Goal: Task Accomplishment & Management: Manage account settings

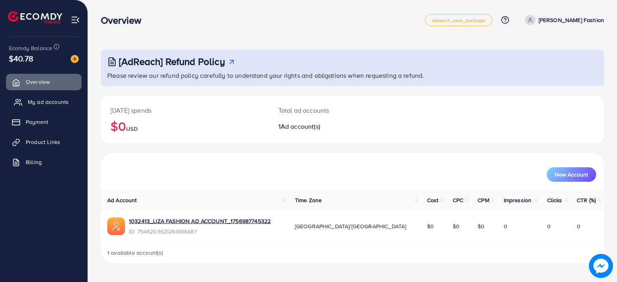
click at [47, 100] on span "My ad accounts" at bounding box center [48, 102] width 41 height 8
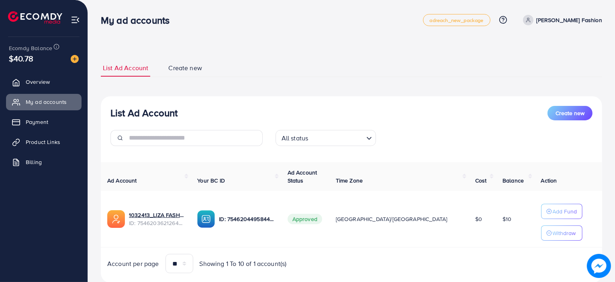
drag, startPoint x: 480, startPoint y: 221, endPoint x: 490, endPoint y: 219, distance: 9.8
click at [496, 219] on td "$10" at bounding box center [515, 219] width 39 height 57
click at [274, 227] on div "ID: 7546204495844818960" at bounding box center [235, 219] width 77 height 18
click at [322, 219] on span "Approved" at bounding box center [304, 219] width 35 height 10
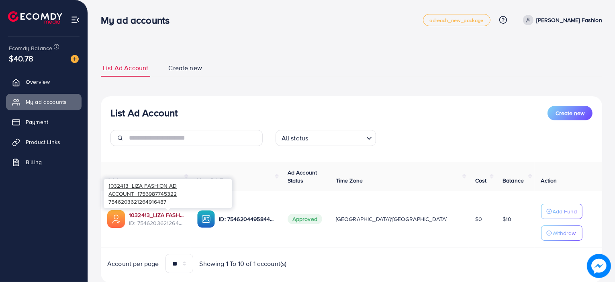
click at [184, 211] on link "1032413_LIZA FASHION AD ACCOUNT_1756987745322" at bounding box center [156, 215] width 55 height 8
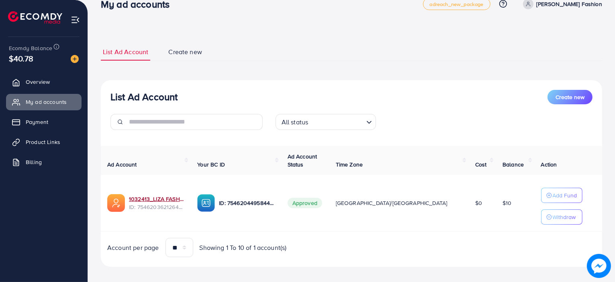
scroll to position [22, 0]
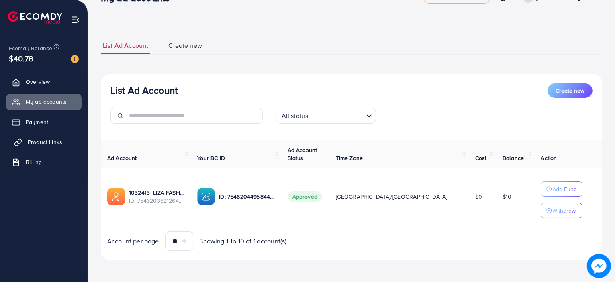
click at [47, 140] on span "Product Links" at bounding box center [45, 142] width 35 height 8
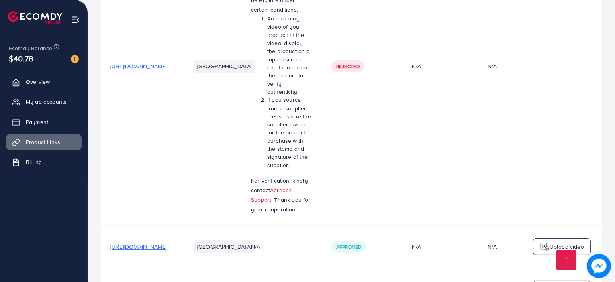
scroll to position [312, 0]
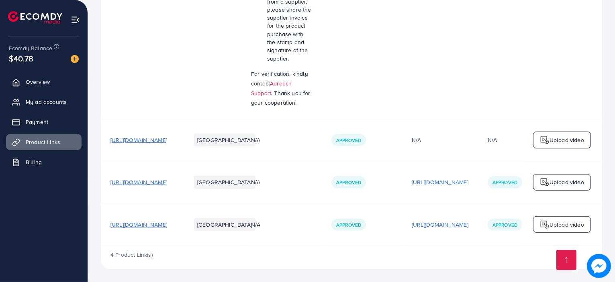
click at [181, 187] on td "[URL][DOMAIN_NAME]" at bounding box center [141, 182] width 80 height 42
click at [167, 182] on span "[URL][DOMAIN_NAME]" at bounding box center [138, 182] width 57 height 8
click at [167, 222] on span "[URL][DOMAIN_NAME]" at bounding box center [138, 225] width 57 height 8
click at [65, 84] on link "Overview" at bounding box center [43, 82] width 75 height 16
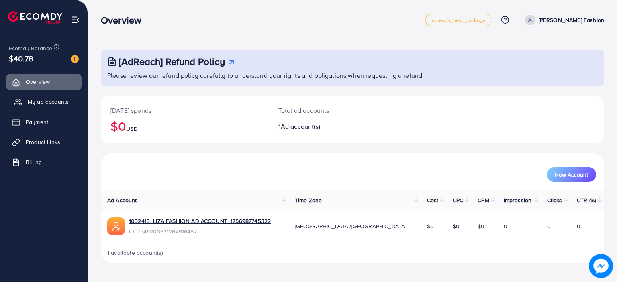
click at [56, 97] on link "My ad accounts" at bounding box center [43, 102] width 75 height 16
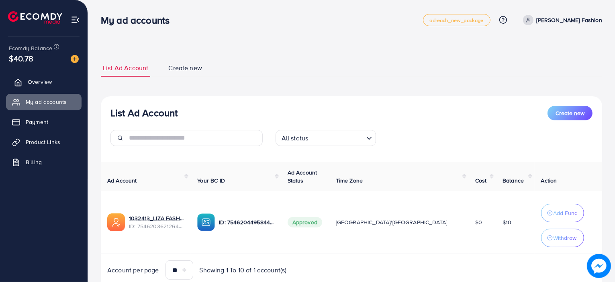
click at [59, 86] on link "Overview" at bounding box center [43, 82] width 75 height 16
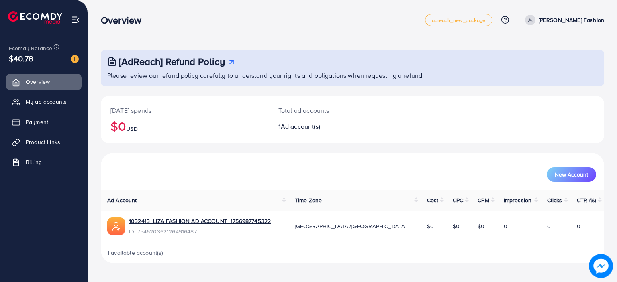
click at [294, 112] on p "Total ad accounts" at bounding box center [331, 111] width 106 height 10
click at [299, 124] on span "Ad account(s)" at bounding box center [300, 126] width 39 height 9
click at [72, 103] on link "My ad accounts" at bounding box center [43, 102] width 75 height 16
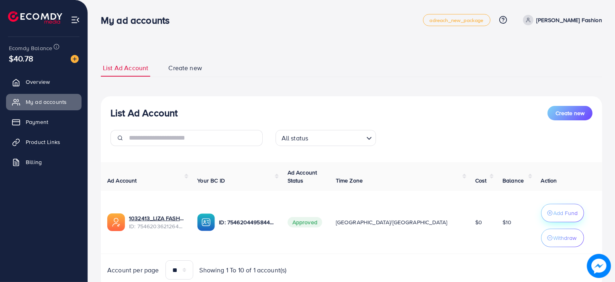
click at [554, 207] on button "Add Fund" at bounding box center [562, 213] width 43 height 18
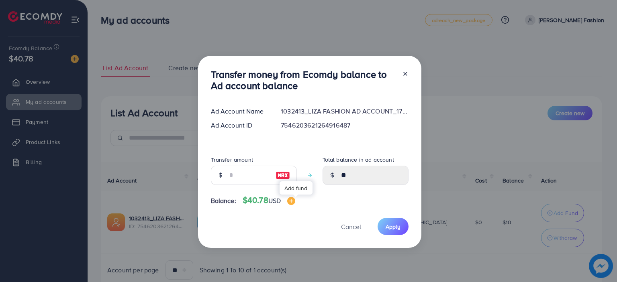
click at [295, 200] on img at bounding box center [291, 201] width 8 height 8
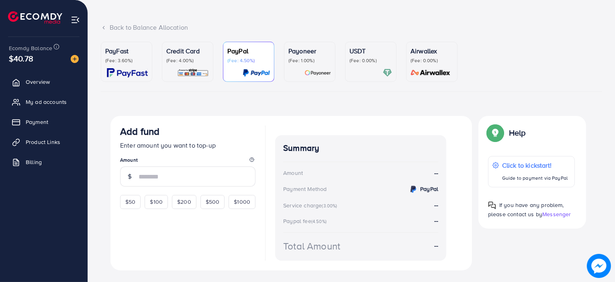
scroll to position [54, 0]
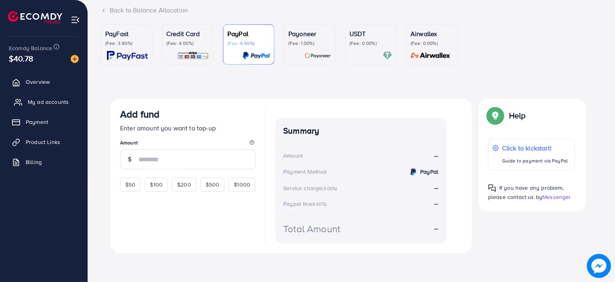
click at [54, 101] on span "My ad accounts" at bounding box center [48, 102] width 41 height 8
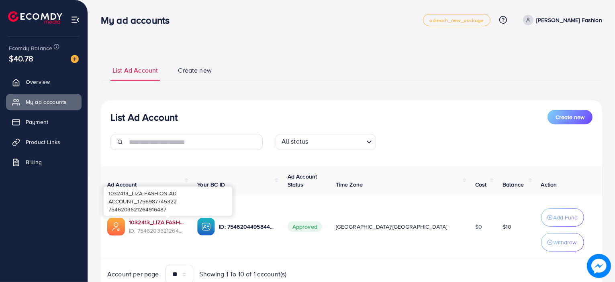
click at [168, 222] on link "1032413_LIZA FASHION AD ACCOUNT_1756987745322" at bounding box center [156, 222] width 55 height 8
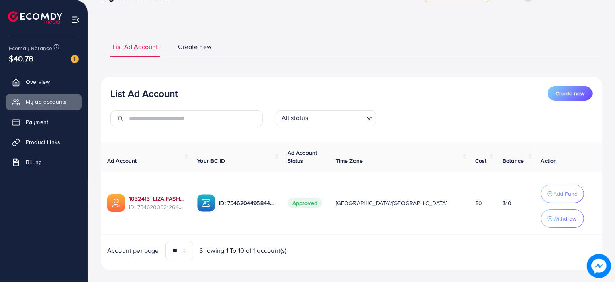
scroll to position [33, 0]
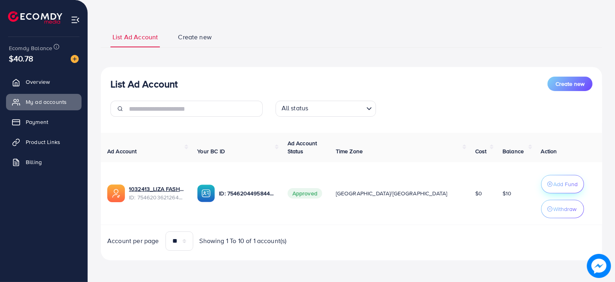
click at [541, 186] on button "Add Fund" at bounding box center [562, 184] width 43 height 18
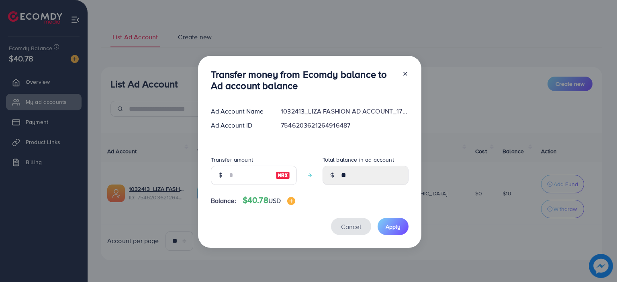
click at [350, 223] on span "Cancel" at bounding box center [351, 226] width 20 height 9
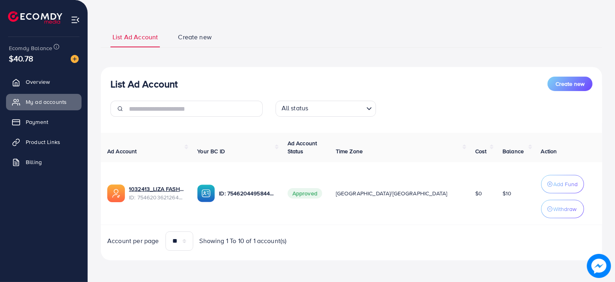
click at [502, 190] on span "$10" at bounding box center [506, 193] width 9 height 8
click at [502, 151] on span "Balance" at bounding box center [512, 151] width 21 height 8
click at [496, 158] on th "Balance" at bounding box center [515, 147] width 39 height 29
click at [553, 182] on p "Add Fund" at bounding box center [565, 184] width 24 height 10
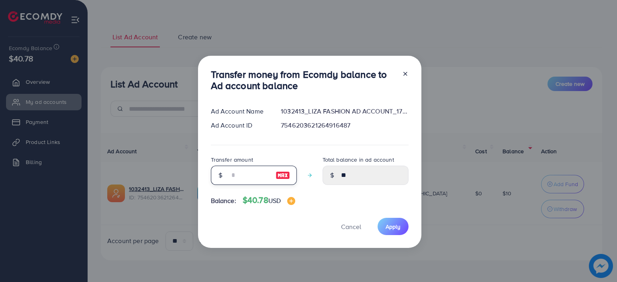
click at [265, 178] on input "number" at bounding box center [249, 175] width 40 height 19
type input "*"
type input "*****"
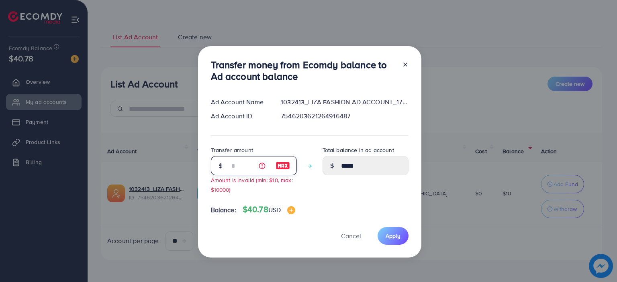
type input "**"
type input "*****"
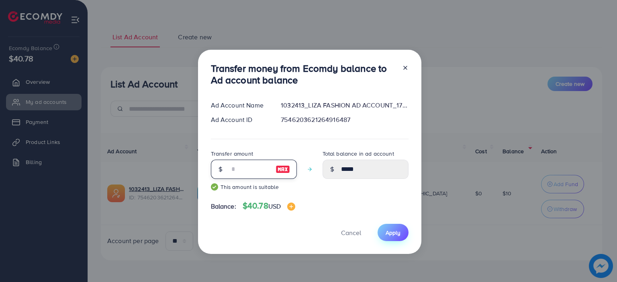
type input "**"
click at [401, 231] on button "Apply" at bounding box center [392, 232] width 31 height 17
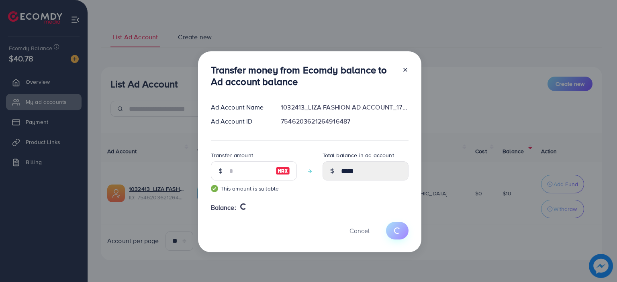
type input "**"
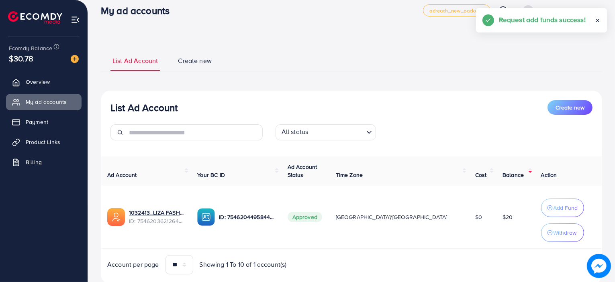
scroll to position [0, 0]
